Goal: Find specific page/section: Find specific page/section

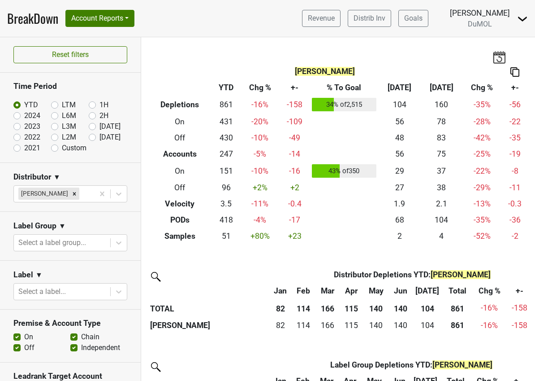
scroll to position [27, 0]
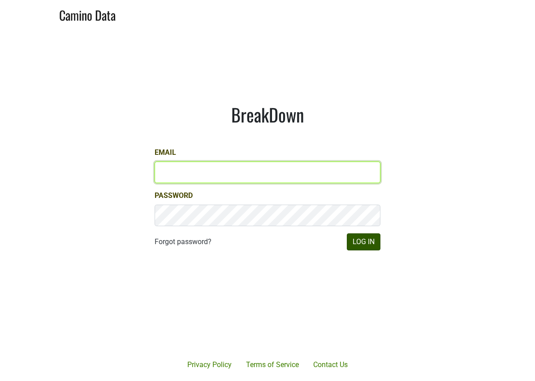
type input "mariette@dumol.com"
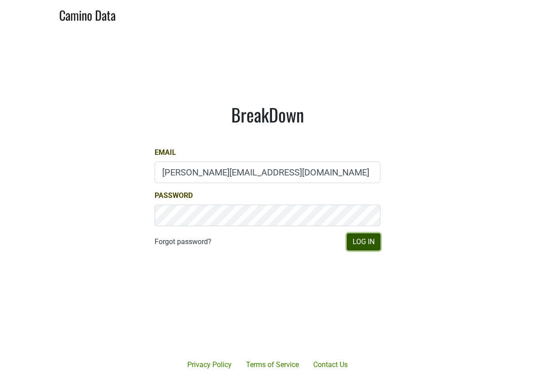
click at [356, 243] on button "Log In" at bounding box center [364, 241] width 34 height 17
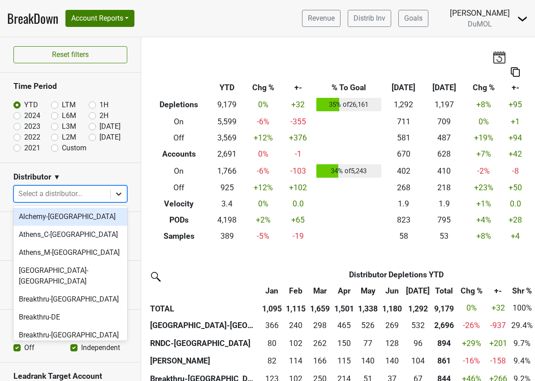
click at [120, 195] on icon at bounding box center [118, 193] width 9 height 9
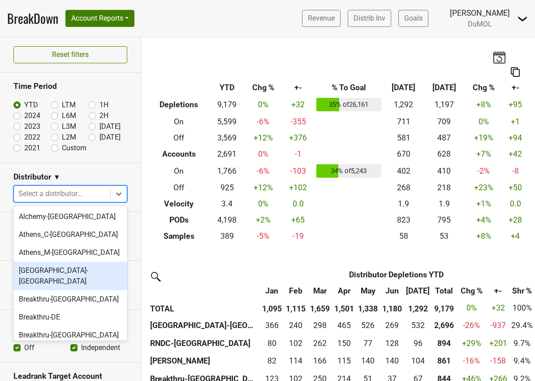
click at [68, 270] on div "[GEOGRAPHIC_DATA]-[GEOGRAPHIC_DATA]" at bounding box center [70, 275] width 114 height 29
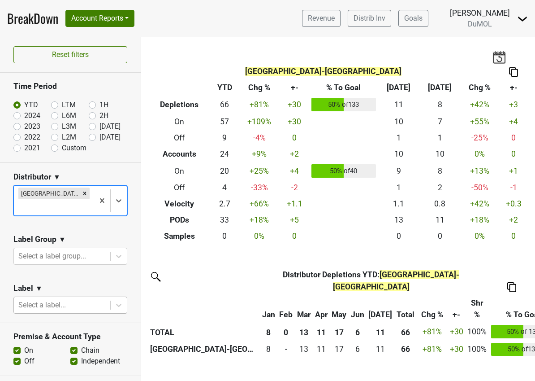
click at [31, 299] on div at bounding box center [61, 305] width 87 height 13
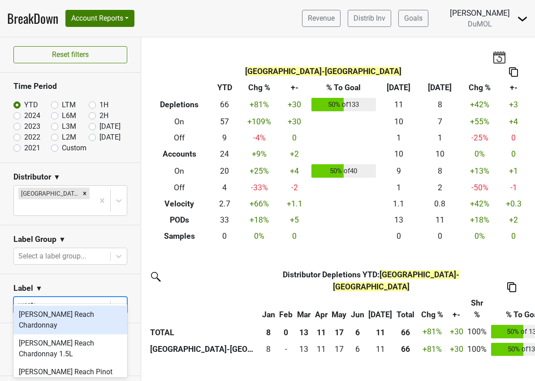
type input "[PERSON_NAME]"
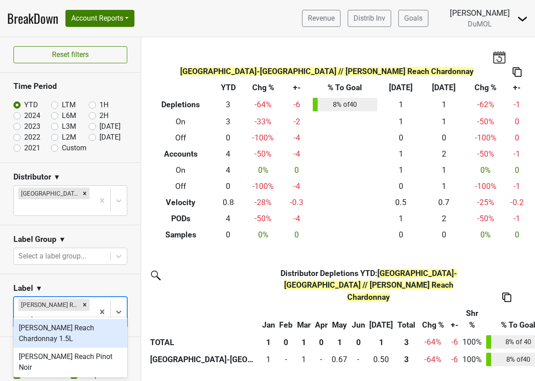
type input "[PERSON_NAME]"
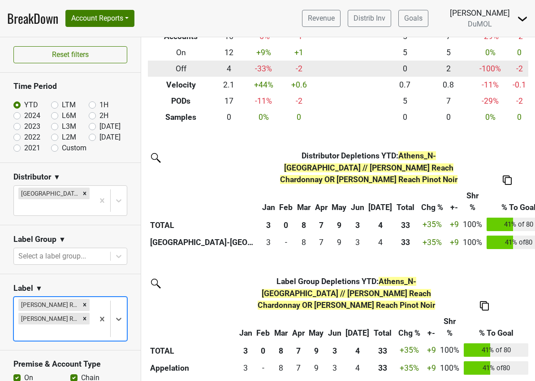
scroll to position [130, 0]
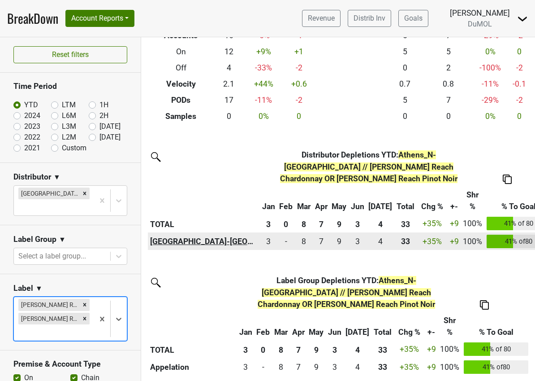
click at [166, 232] on th "[GEOGRAPHIC_DATA]-[GEOGRAPHIC_DATA]" at bounding box center [204, 241] width 112 height 18
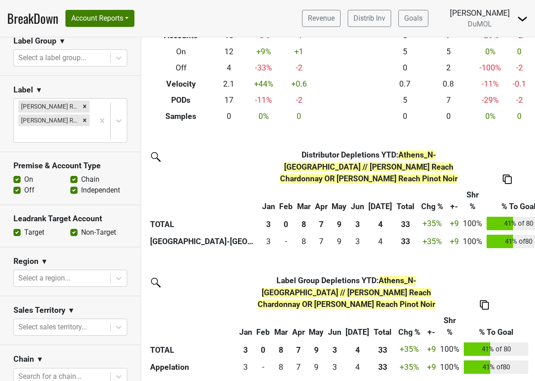
scroll to position [240, 0]
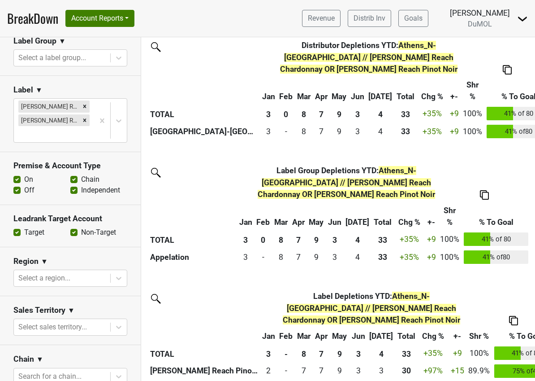
click at [24, 185] on label "Off" at bounding box center [29, 190] width 10 height 11
click at [15, 185] on input "Off" at bounding box center [16, 189] width 7 height 9
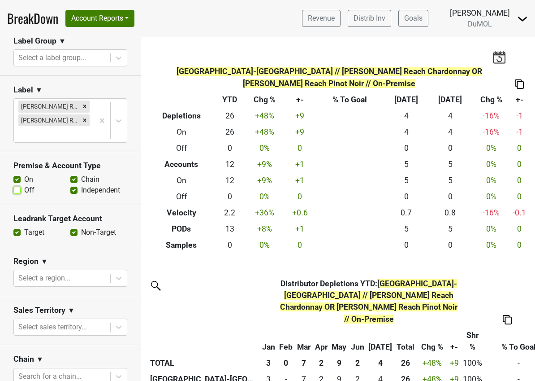
scroll to position [239, 0]
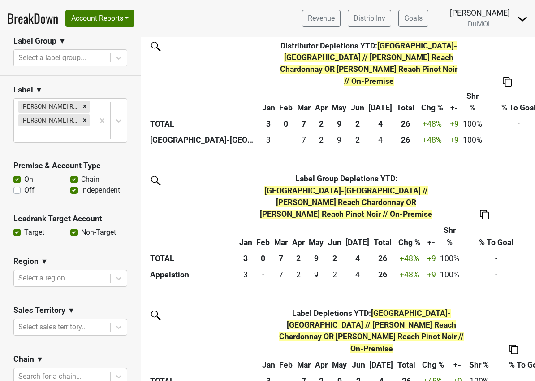
click at [509, 344] on img at bounding box center [513, 348] width 9 height 9
click at [504, 274] on div "Copy Img Abrv." at bounding box center [489, 272] width 46 height 13
drag, startPoint x: 20, startPoint y: 178, endPoint x: 18, endPoint y: 173, distance: 6.0
click at [24, 185] on label "Off" at bounding box center [29, 190] width 10 height 11
click at [20, 185] on input "Off" at bounding box center [16, 189] width 7 height 9
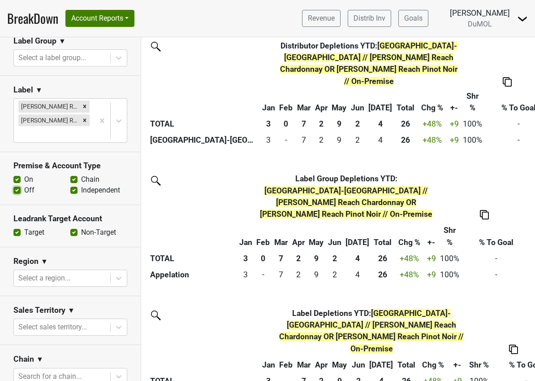
checkbox input "true"
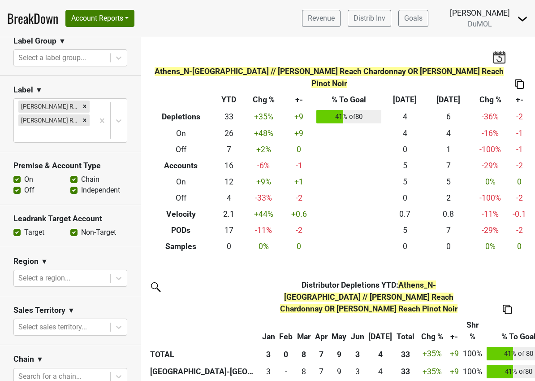
click at [24, 174] on label "On" at bounding box center [28, 179] width 9 height 11
click at [16, 174] on input "On" at bounding box center [16, 178] width 7 height 9
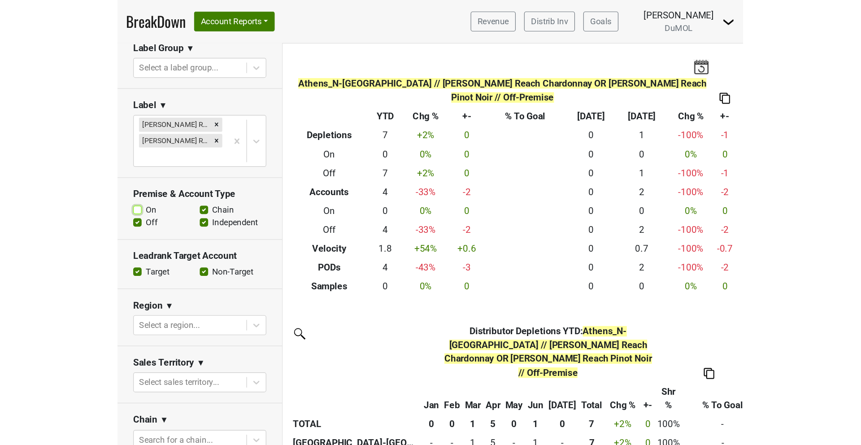
scroll to position [251, 0]
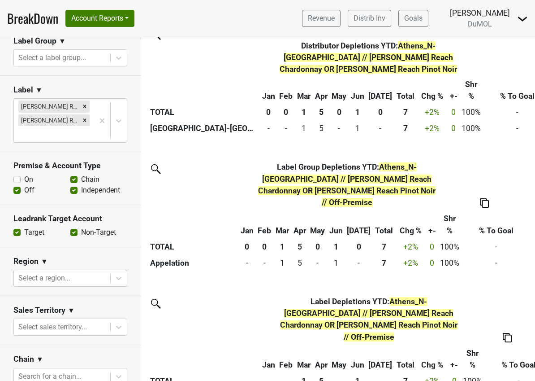
click at [503, 333] on img at bounding box center [507, 337] width 9 height 9
click at [478, 263] on div "Copy Img Abrv." at bounding box center [484, 260] width 46 height 13
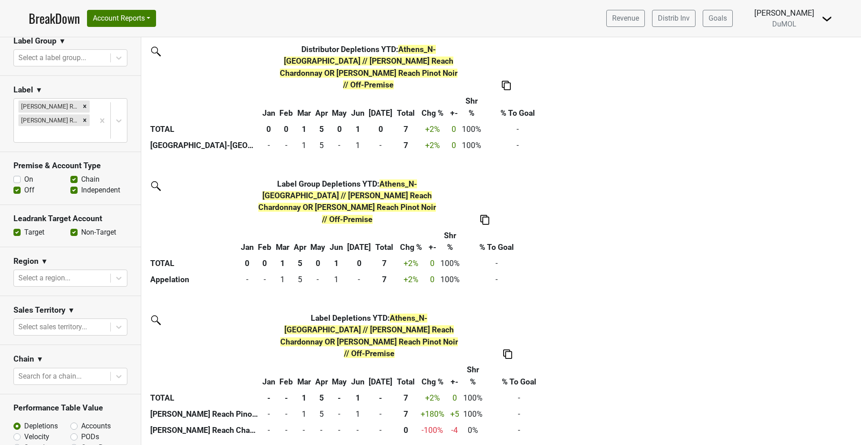
scroll to position [183, 0]
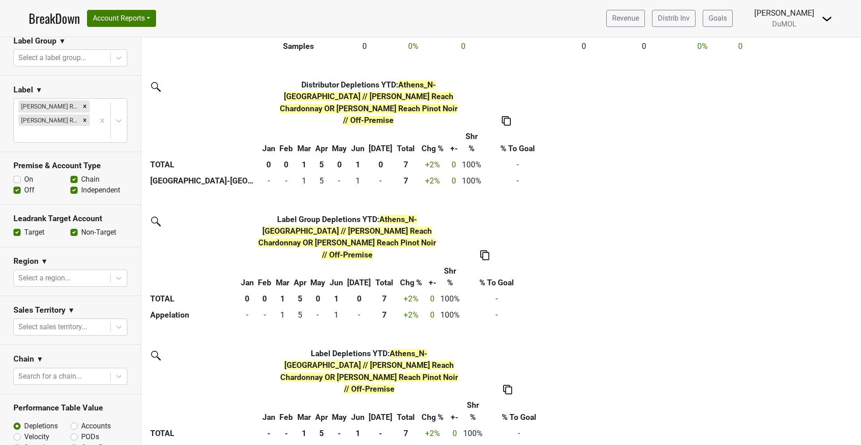
click at [24, 174] on label "On" at bounding box center [28, 179] width 9 height 11
click at [17, 174] on input "On" at bounding box center [16, 178] width 7 height 9
checkbox input "true"
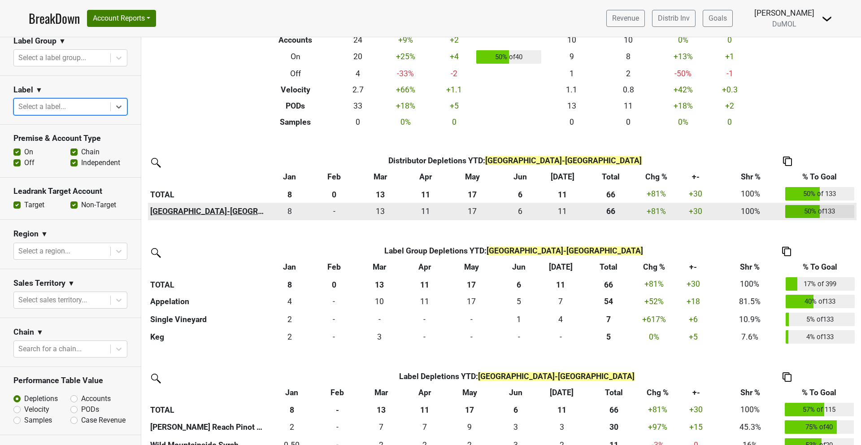
scroll to position [228, 0]
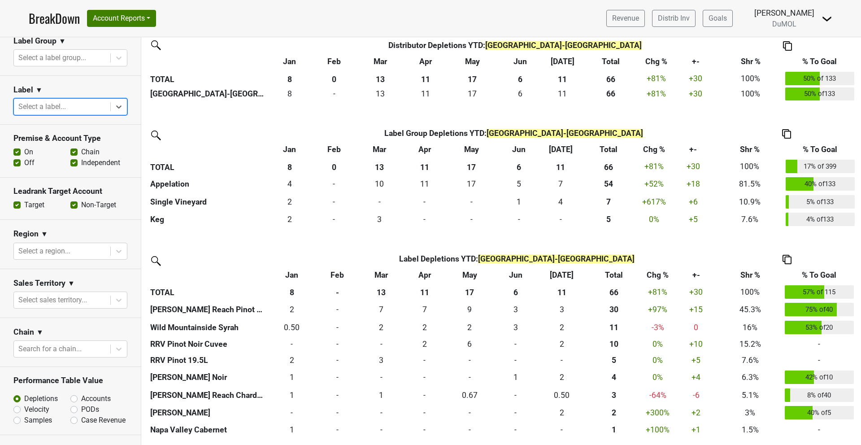
click at [535, 258] on img at bounding box center [786, 259] width 9 height 9
click at [535, 230] on div "Copy Img Abrv." at bounding box center [786, 230] width 46 height 13
click at [81, 380] on label "PODs" at bounding box center [90, 409] width 18 height 11
click at [76, 380] on input "PODs" at bounding box center [97, 408] width 54 height 9
radio input "true"
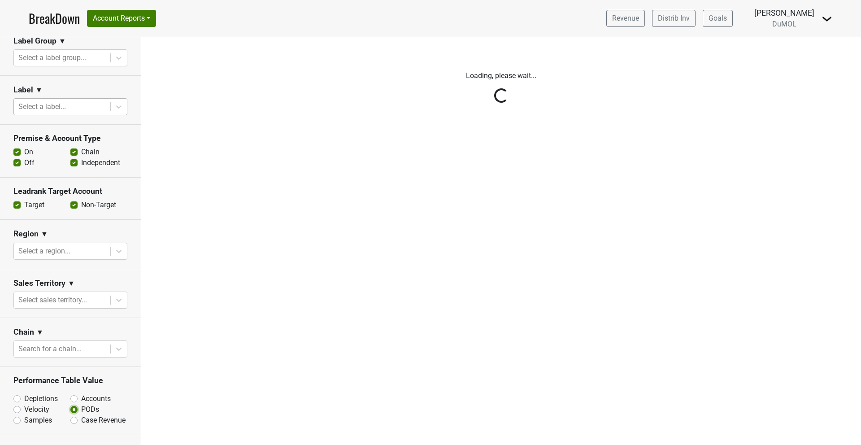
scroll to position [0, 0]
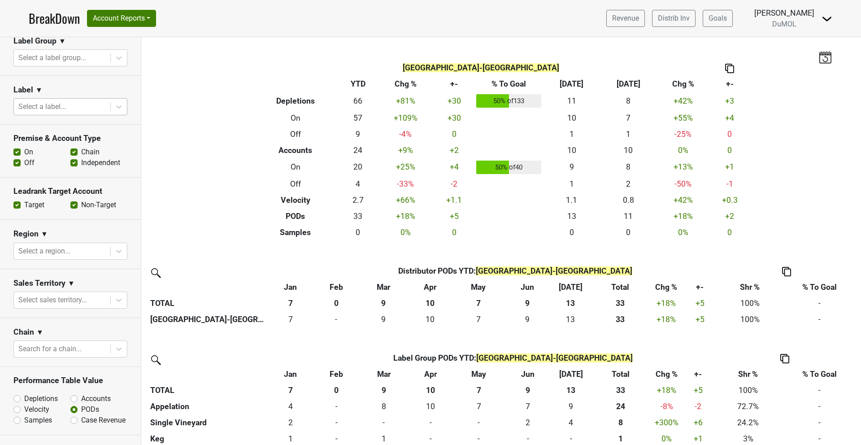
click at [24, 157] on label "Off" at bounding box center [29, 162] width 10 height 11
click at [18, 157] on input "Off" at bounding box center [16, 161] width 7 height 9
checkbox input "false"
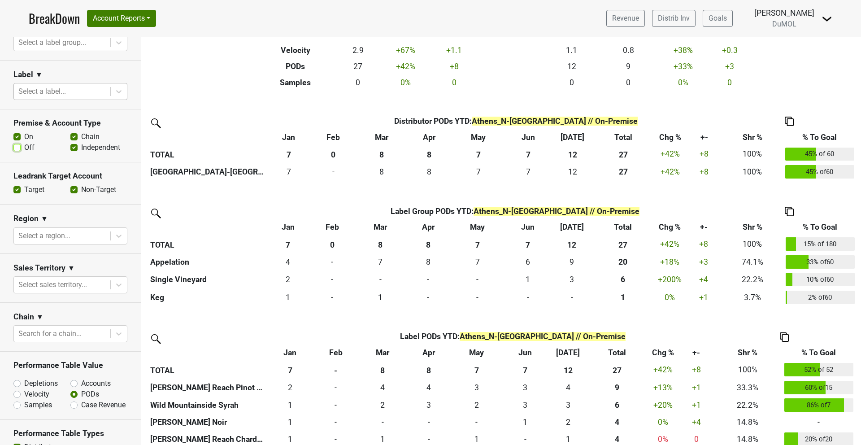
scroll to position [225, 0]
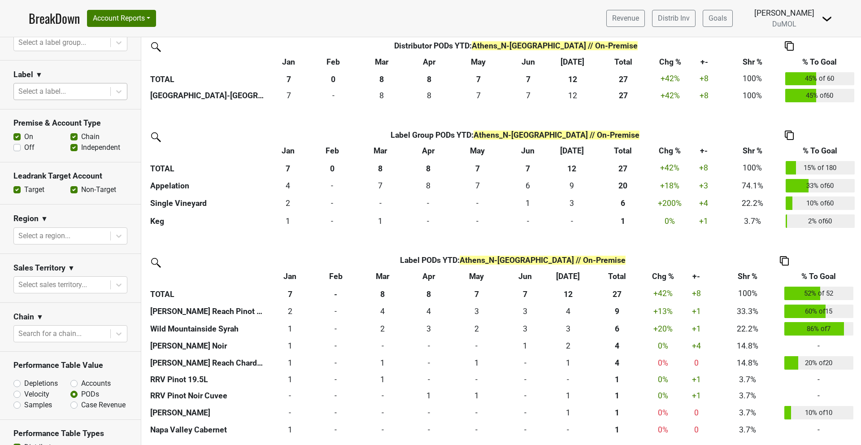
click at [535, 258] on img at bounding box center [783, 260] width 9 height 9
click at [535, 232] on div "Copy Img Abrv." at bounding box center [783, 231] width 46 height 13
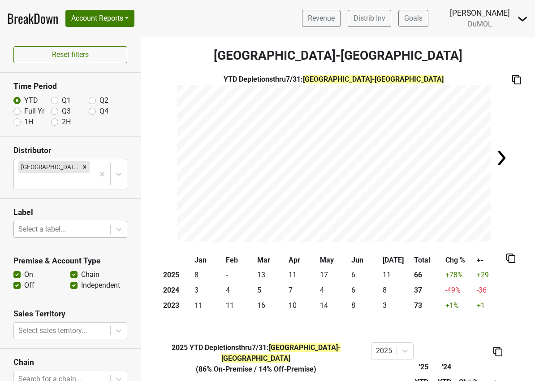
click at [25, 223] on div at bounding box center [61, 229] width 87 height 13
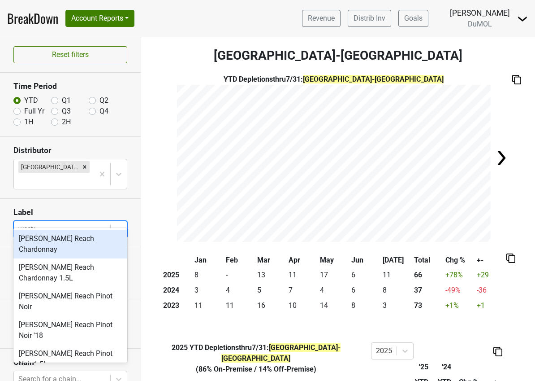
type input "wester"
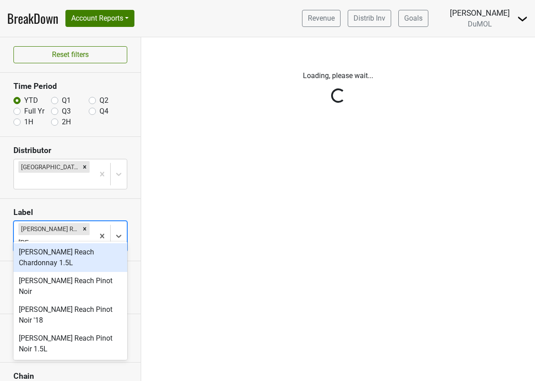
type input "west"
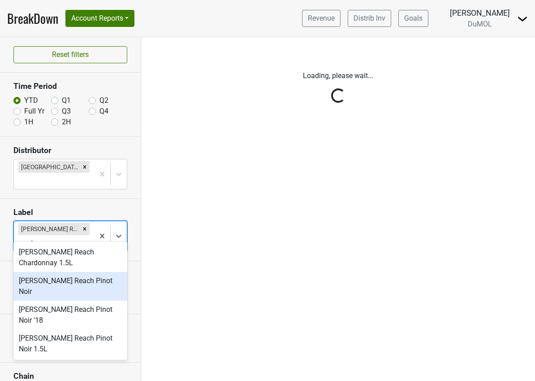
click at [70, 272] on div "Wester Reach Pinot Noir" at bounding box center [70, 286] width 114 height 29
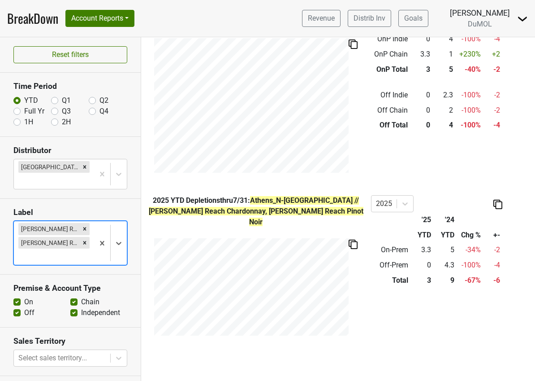
scroll to position [371, 0]
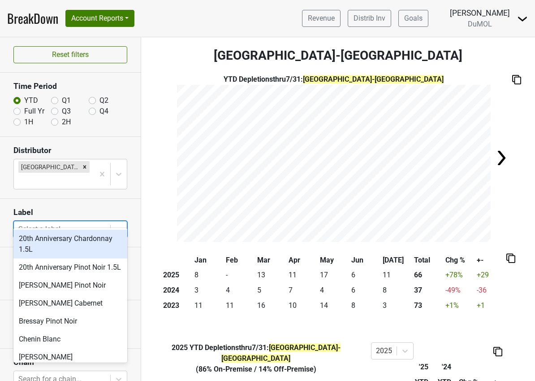
click at [66, 223] on div at bounding box center [61, 229] width 87 height 13
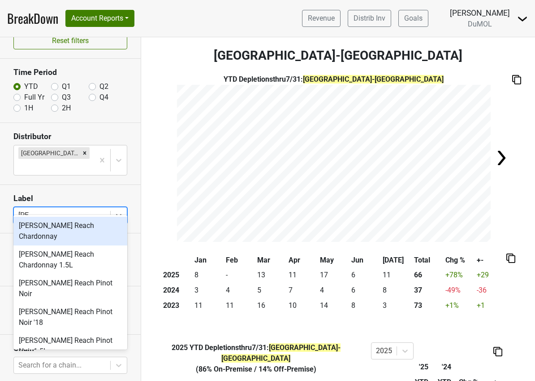
type input "west"
click at [73, 225] on div "[PERSON_NAME] Reach Chardonnay" at bounding box center [70, 230] width 114 height 29
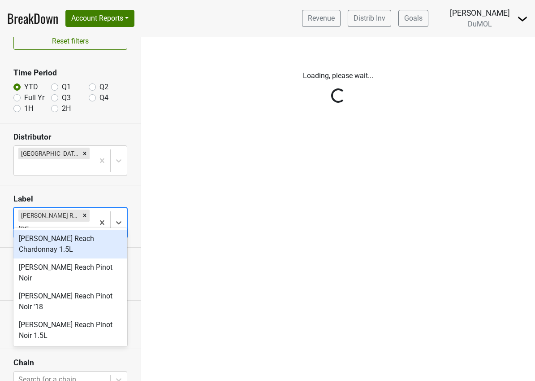
type input "west"
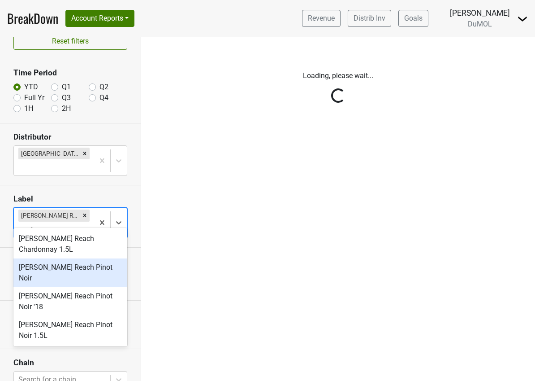
click at [78, 258] on div "[PERSON_NAME] Reach Pinot Noir" at bounding box center [70, 272] width 114 height 29
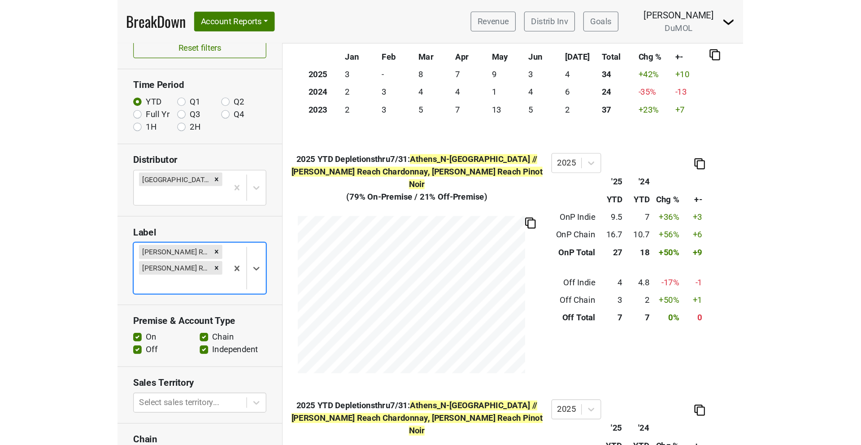
scroll to position [222, 0]
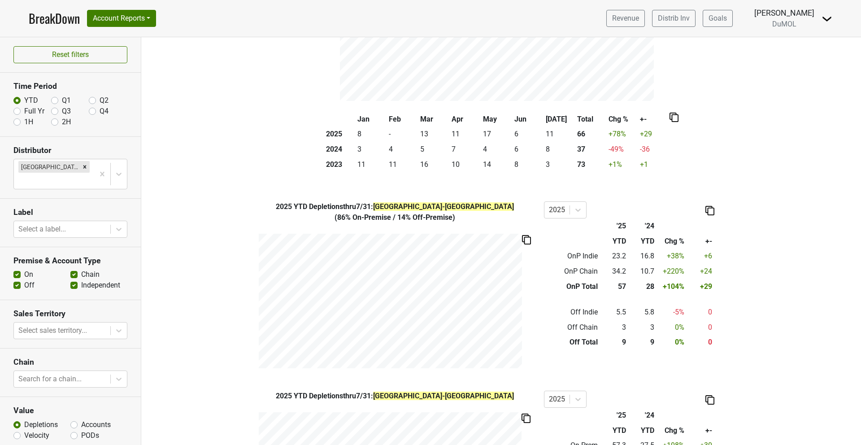
scroll to position [157, 0]
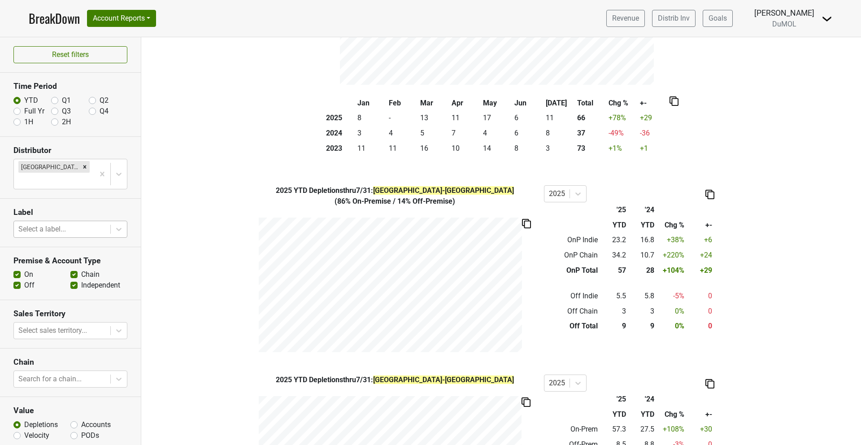
click at [45, 223] on div at bounding box center [61, 229] width 87 height 13
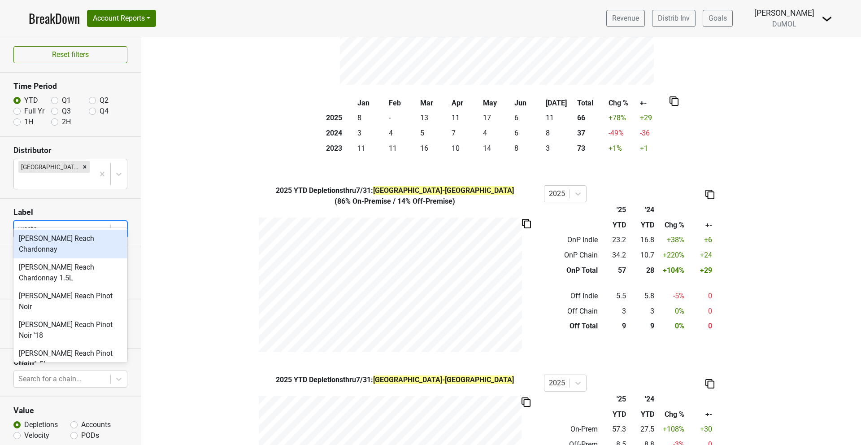
type input "[PERSON_NAME]"
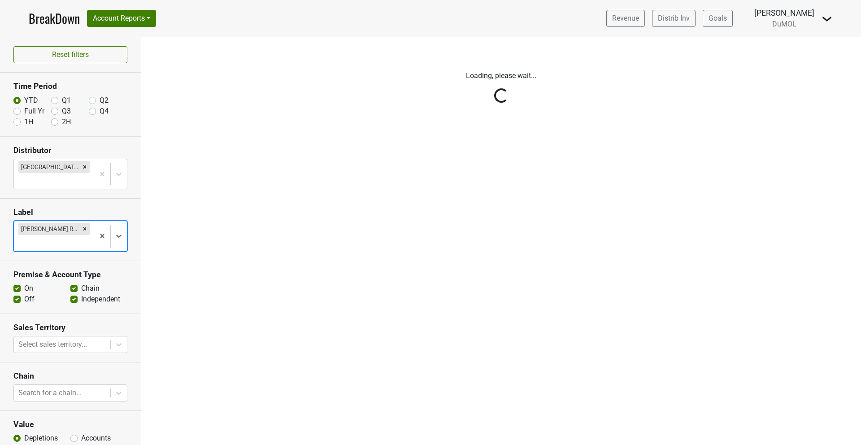
scroll to position [0, 0]
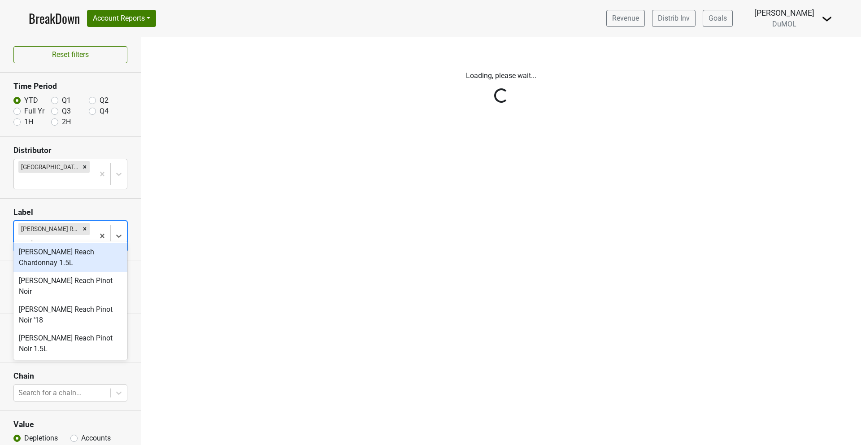
type input "[PERSON_NAME]"
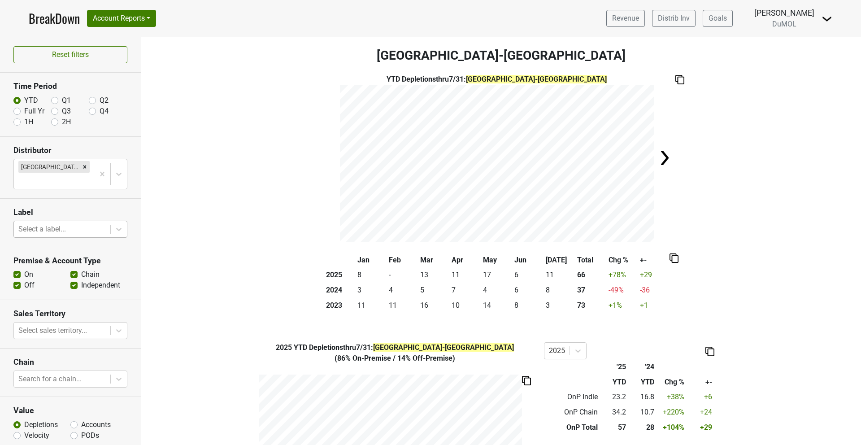
click at [81, 419] on label "Accounts" at bounding box center [96, 424] width 30 height 11
click at [76, 419] on input "Accounts" at bounding box center [73, 423] width 7 height 9
radio input "true"
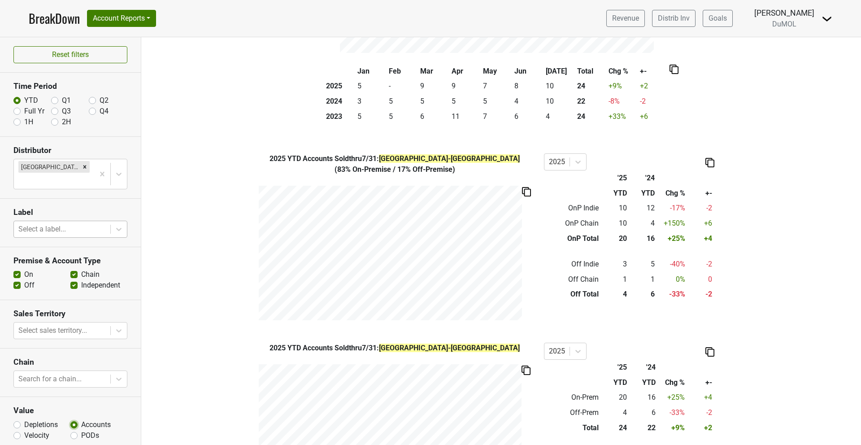
scroll to position [360, 0]
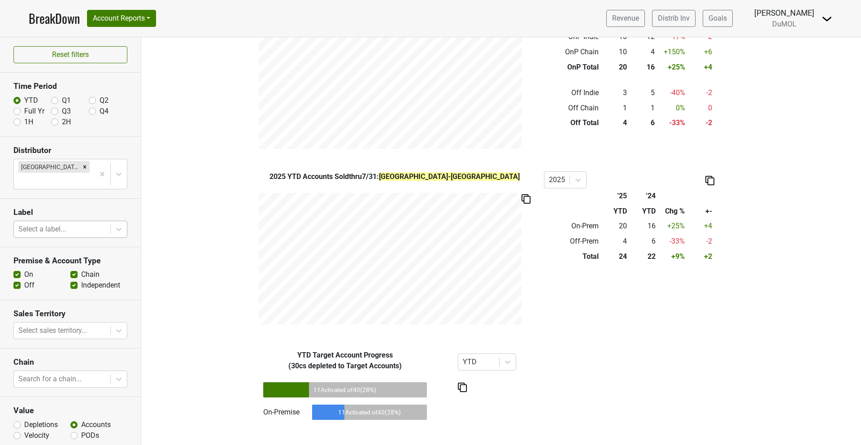
click at [525, 199] on img at bounding box center [525, 198] width 9 height 9
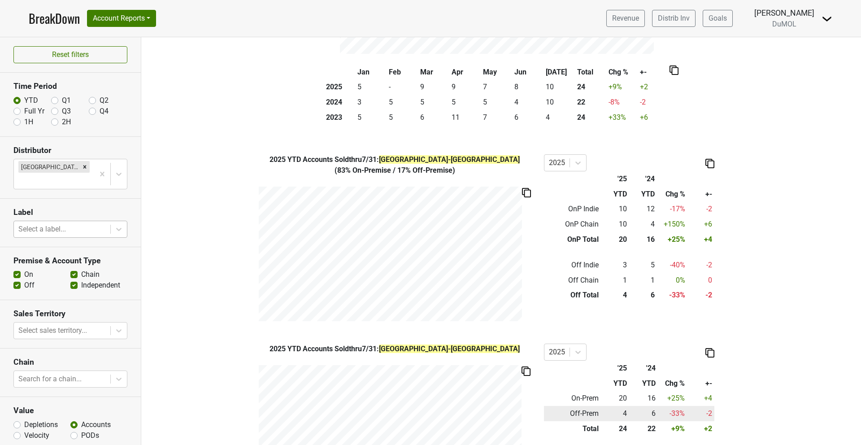
scroll to position [170, 0]
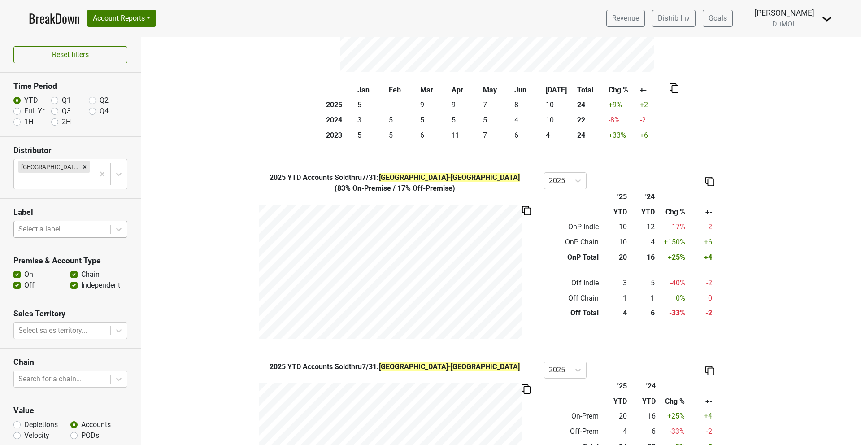
click at [709, 182] on img at bounding box center [709, 181] width 9 height 9
click at [718, 147] on div "Copy as Image" at bounding box center [708, 151] width 45 height 13
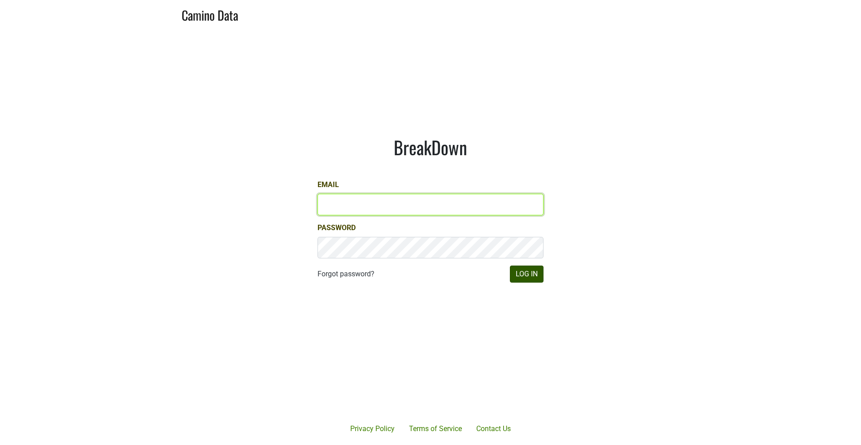
type input "mariette@dumol.com"
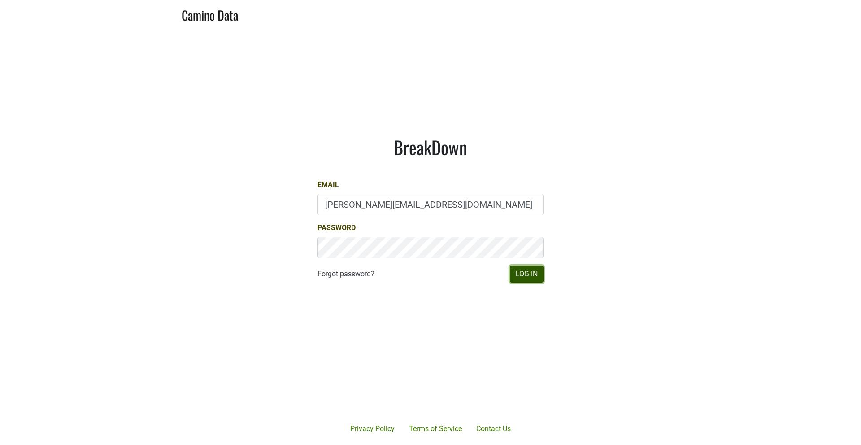
click at [526, 272] on button "Log In" at bounding box center [527, 273] width 34 height 17
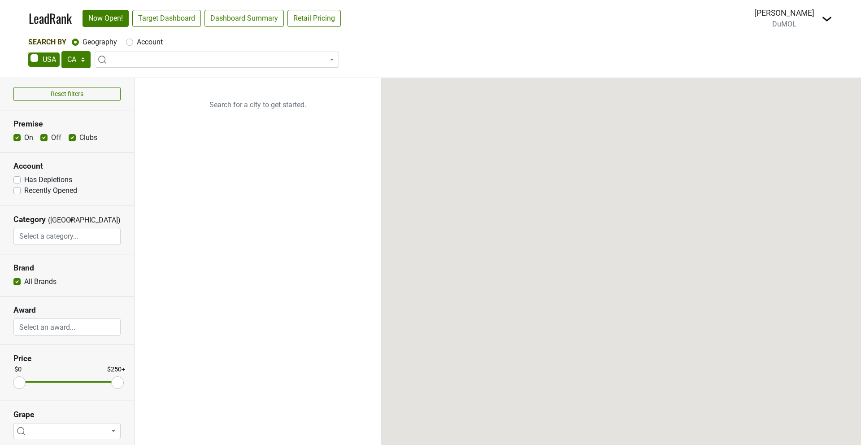
select select "CA"
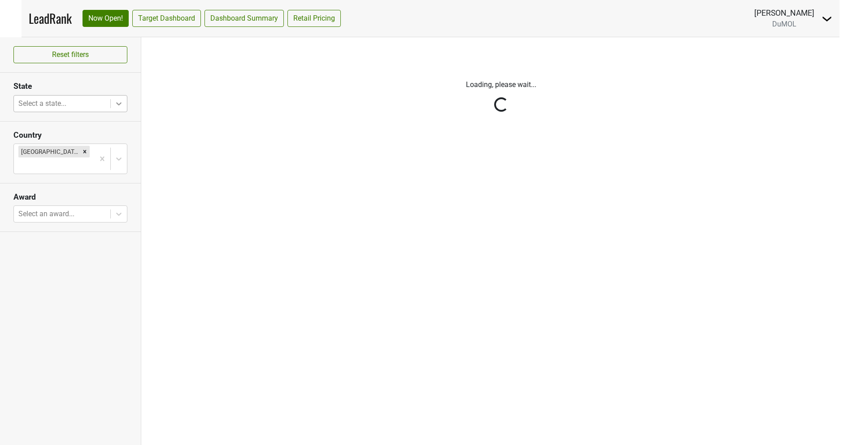
click at [120, 101] on icon at bounding box center [118, 103] width 9 height 9
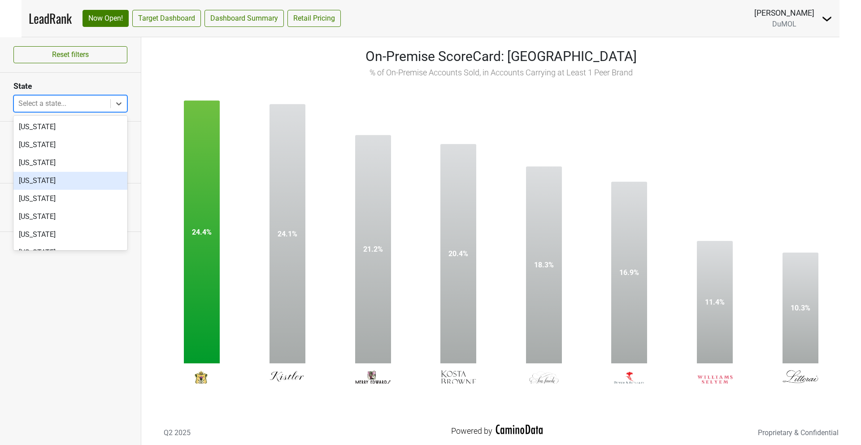
scroll to position [699, 0]
click at [36, 165] on div "[US_STATE]" at bounding box center [70, 162] width 114 height 18
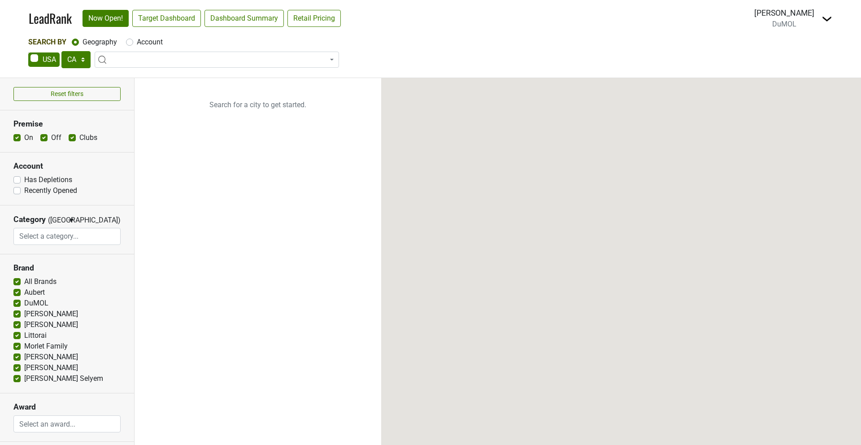
select select "CA"
select select
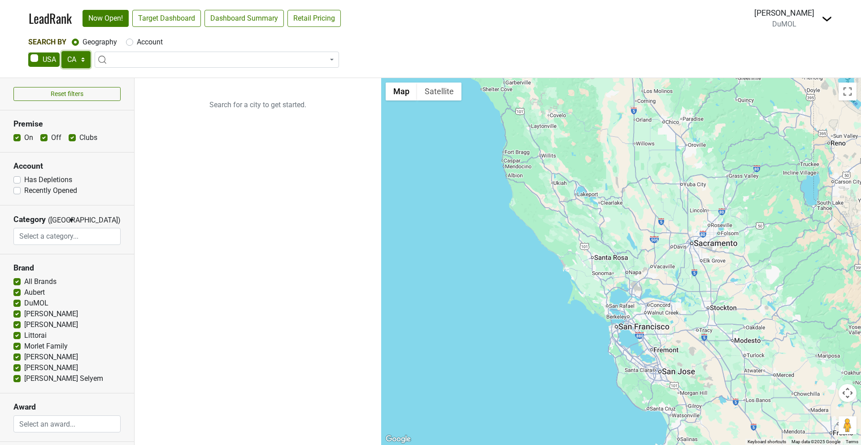
click at [80, 54] on select "AK AL AR AZ CA CO CT DC DE FL [GEOGRAPHIC_DATA] HI IA ID IL IN KS [GEOGRAPHIC_D…" at bounding box center [75, 59] width 29 height 17
select select "TN"
click at [169, 14] on link "Target Dashboard" at bounding box center [166, 18] width 69 height 17
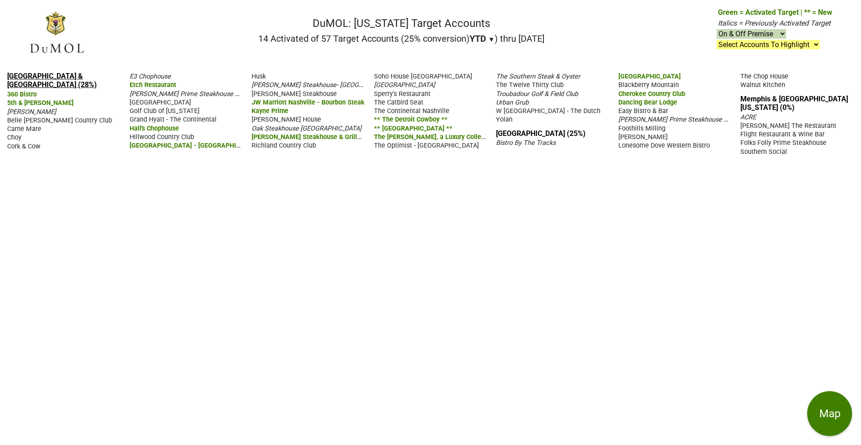
click at [51, 72] on link "[GEOGRAPHIC_DATA] & [GEOGRAPHIC_DATA] (28%)" at bounding box center [52, 80] width 90 height 17
